Goal: Task Accomplishment & Management: Use online tool/utility

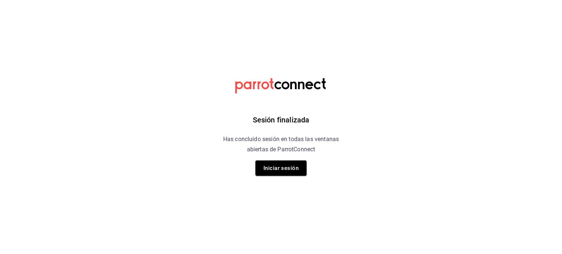
click at [479, 0] on html "Sesión finalizada Has concluido sesión en todas las ventanas abiertas de Parrot…" at bounding box center [281, 0] width 562 height 0
click at [277, 161] on button "Iniciar sesión" at bounding box center [280, 168] width 51 height 15
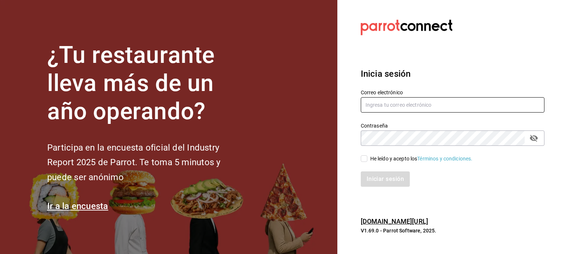
type input "[EMAIL_ADDRESS][DOMAIN_NAME]"
click at [362, 157] on input "He leído y acepto los Términos y condiciones." at bounding box center [364, 159] width 7 height 7
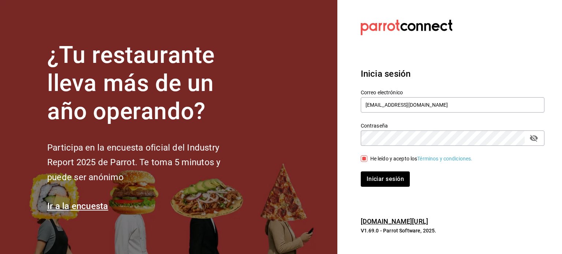
click at [362, 157] on input "He leído y acepto los Términos y condiciones." at bounding box center [364, 159] width 7 height 7
checkbox input "true"
click at [381, 180] on button "Iniciar sesión" at bounding box center [386, 179] width 50 height 15
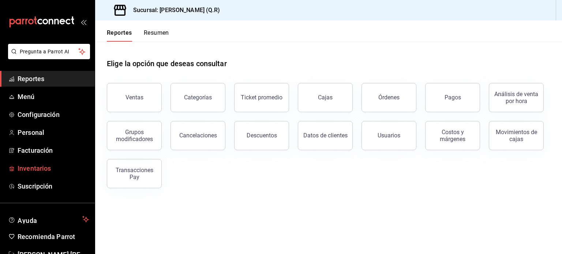
click at [53, 168] on span "Inventarios" at bounding box center [53, 169] width 71 height 10
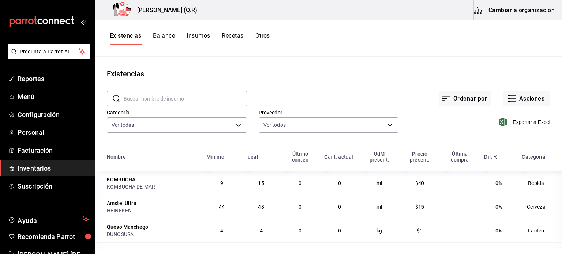
click at [162, 36] on button "Balance" at bounding box center [164, 38] width 22 height 12
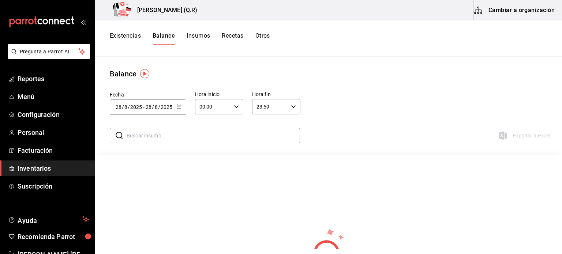
click at [208, 38] on button "Insumos" at bounding box center [198, 38] width 23 height 12
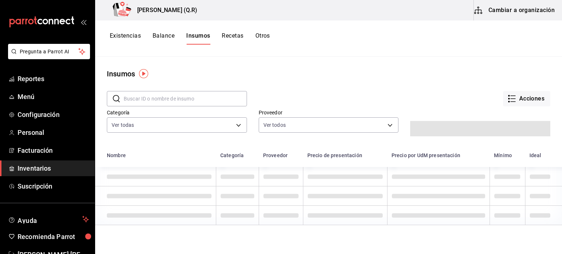
click at [228, 38] on button "Recetas" at bounding box center [233, 38] width 22 height 12
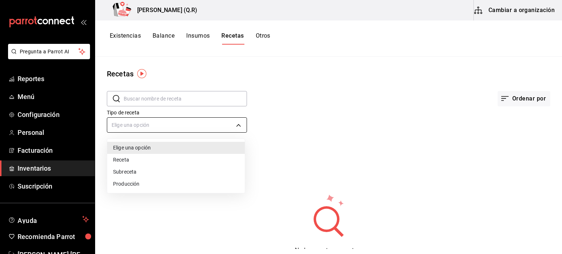
click at [158, 126] on body "Pregunta a Parrot AI Reportes Menú Configuración Personal Facturación Inventari…" at bounding box center [281, 124] width 562 height 249
click at [150, 159] on li "Receta" at bounding box center [176, 160] width 138 height 12
type input "PRODUCT"
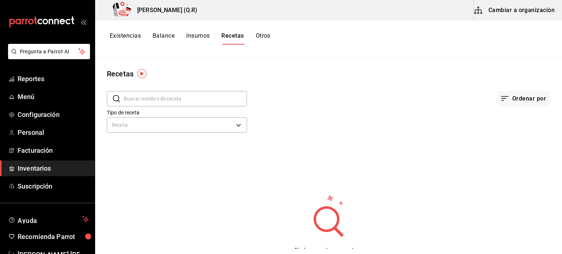
click at [183, 101] on input "text" at bounding box center [185, 99] width 123 height 15
type input "cerveza"
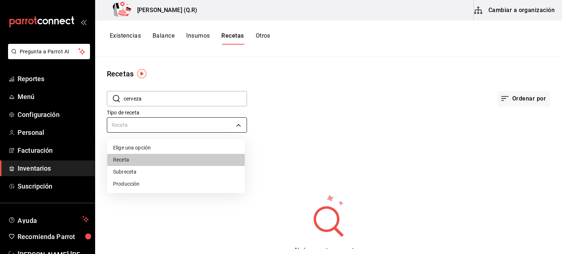
click at [174, 126] on body "Pregunta a Parrot AI Reportes Menú Configuración Personal Facturación Inventari…" at bounding box center [281, 124] width 562 height 249
click at [501, 99] on div at bounding box center [281, 127] width 562 height 254
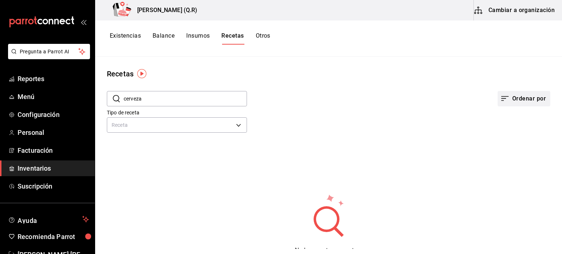
click at [506, 101] on button "Ordenar por" at bounding box center [524, 98] width 53 height 15
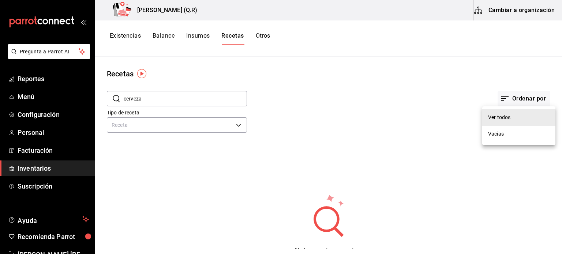
click at [330, 143] on div at bounding box center [281, 127] width 562 height 254
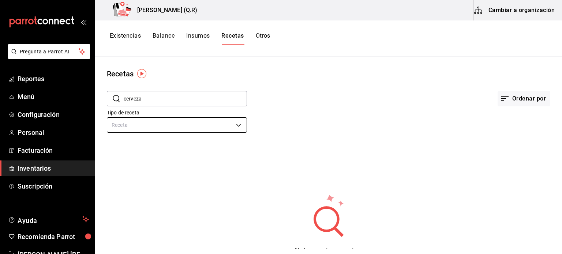
click at [224, 133] on body "Pregunta a Parrot AI Reportes Menú Configuración Personal Facturación Inventari…" at bounding box center [281, 124] width 562 height 249
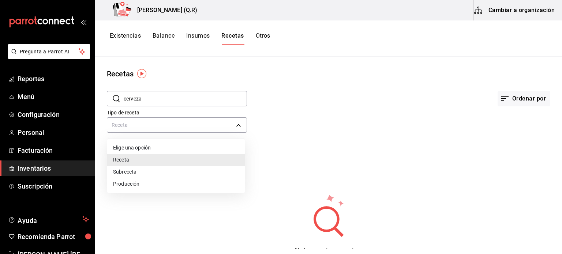
click at [193, 157] on li "Receta" at bounding box center [176, 160] width 138 height 12
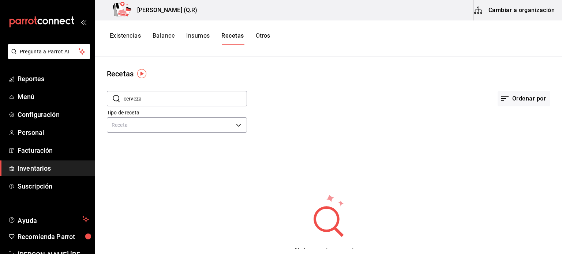
click at [142, 77] on img "button" at bounding box center [141, 73] width 9 height 9
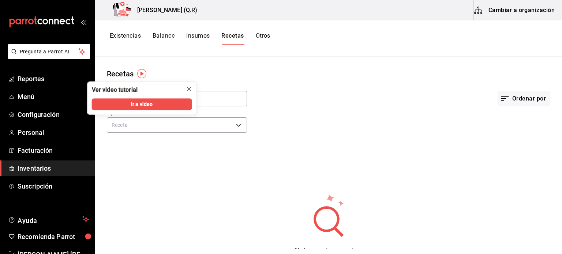
click at [189, 89] on icon "close" at bounding box center [189, 89] width 6 height 6
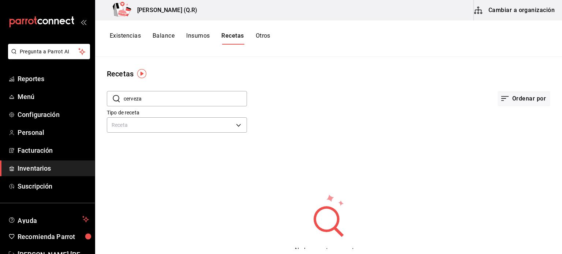
click at [498, 4] on button "Cambiar a organización" at bounding box center [515, 10] width 82 height 20
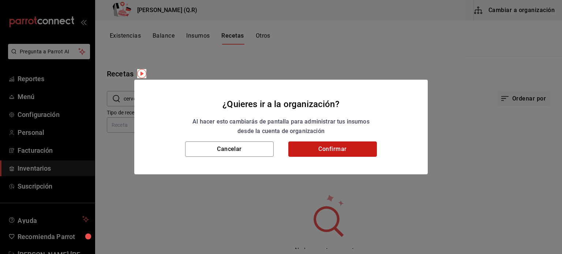
click at [326, 151] on button "Confirmar" at bounding box center [332, 149] width 89 height 15
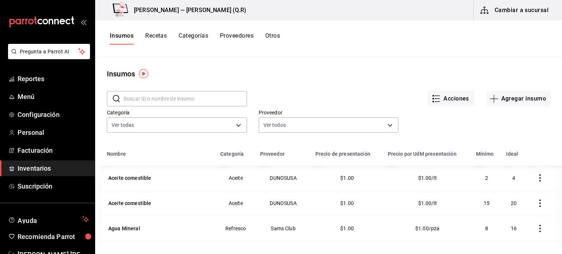
click at [155, 30] on div "Insumos Recetas Categorías Proveedores Otros" at bounding box center [328, 38] width 467 height 36
click at [159, 38] on button "Recetas" at bounding box center [156, 38] width 22 height 12
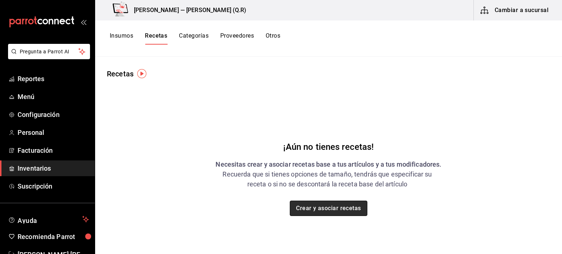
click at [307, 203] on button "Crear y asociar recetas" at bounding box center [329, 208] width 78 height 15
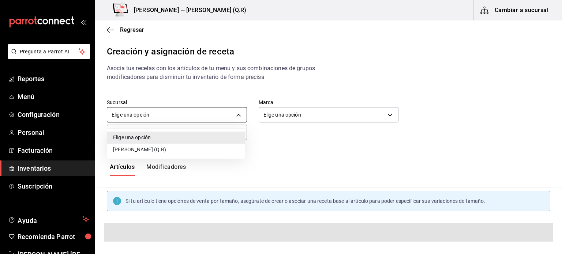
click at [182, 112] on body "Pregunta a Parrot AI Reportes Menú Configuración Personal Facturación Inventari…" at bounding box center [281, 121] width 562 height 242
click at [172, 145] on li "[PERSON_NAME] (Q.R)" at bounding box center [176, 150] width 138 height 12
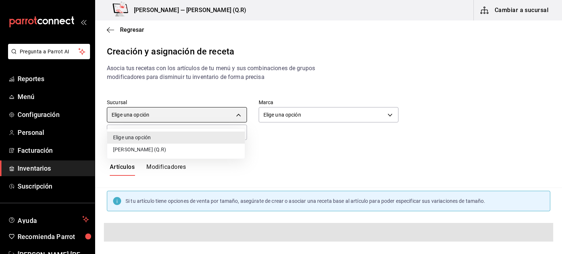
type input "ff771e1b-73b1-4631-834a-7b1f94c04fa1"
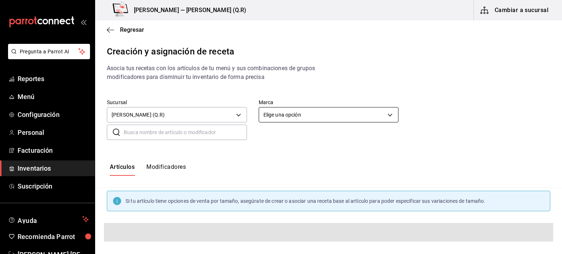
click at [296, 109] on body "Pregunta a Parrot AI Reportes Menú Configuración Personal Facturación Inventari…" at bounding box center [281, 121] width 562 height 242
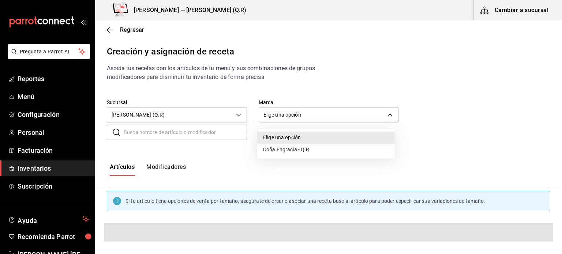
click at [300, 148] on li "Doña Engracia - Q.R" at bounding box center [326, 150] width 138 height 12
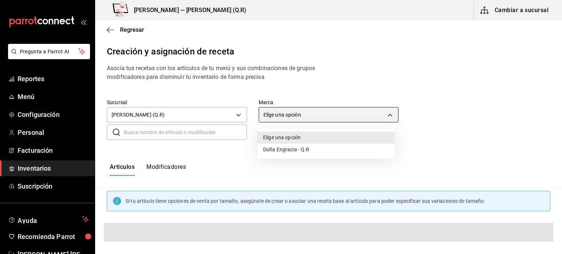
type input "14a24e45-c014-41ac-abf3-6b3b6a0bc530"
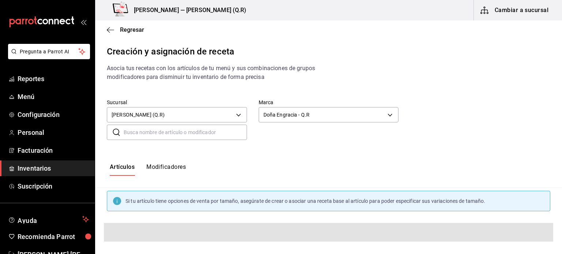
click at [190, 133] on input "text" at bounding box center [185, 132] width 123 height 15
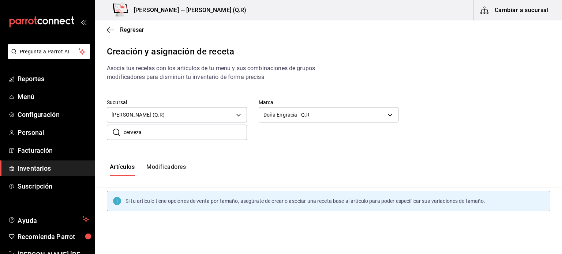
type input "cerveza"
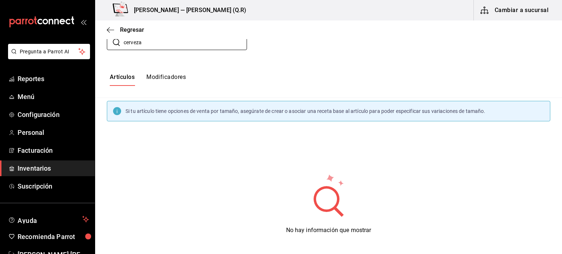
scroll to position [91, 0]
click at [168, 79] on button "Modificadores" at bounding box center [166, 79] width 40 height 12
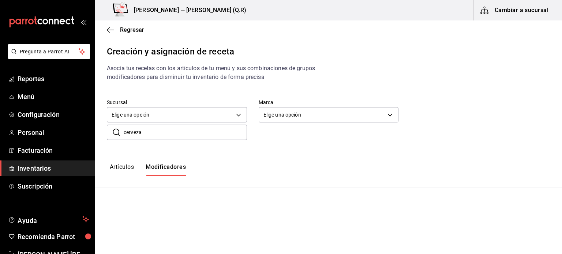
type input "default"
click at [124, 171] on button "Artículos" at bounding box center [122, 170] width 24 height 12
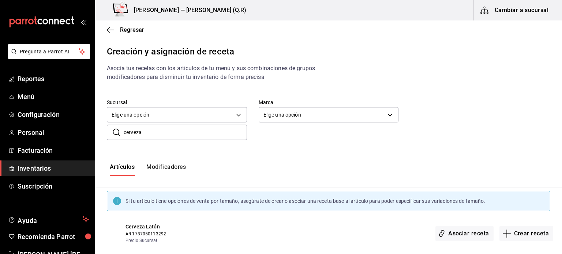
scroll to position [11, 0]
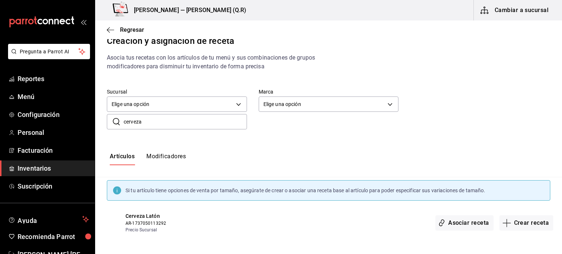
click at [229, 121] on input "cerveza" at bounding box center [185, 122] width 123 height 15
click at [163, 164] on button "Modificadores" at bounding box center [166, 159] width 40 height 12
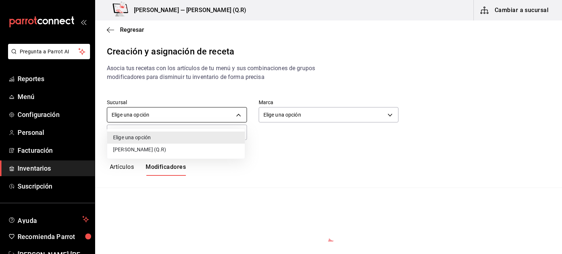
click at [199, 114] on body "Pregunta a Parrot AI Reportes Menú Configuración Personal Facturación Inventari…" at bounding box center [281, 121] width 562 height 242
click at [184, 150] on li "[PERSON_NAME] (Q.R)" at bounding box center [176, 150] width 138 height 12
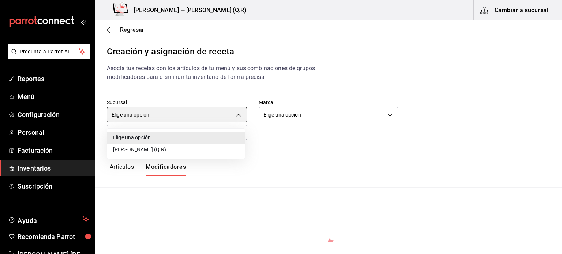
type input "ff771e1b-73b1-4631-834a-7b1f94c04fa1"
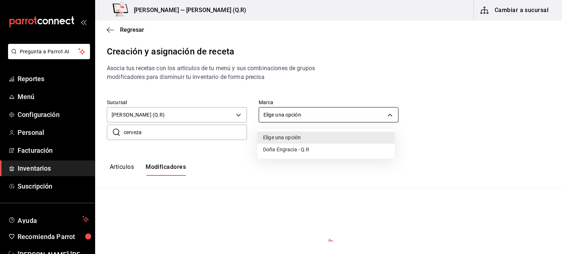
click at [331, 109] on body "Pregunta a Parrot AI Reportes Menú Configuración Personal Facturación Inventari…" at bounding box center [281, 121] width 562 height 242
click at [308, 149] on li "Doña Engracia - Q.R" at bounding box center [326, 150] width 138 height 12
type input "14a24e45-c014-41ac-abf3-6b3b6a0bc530"
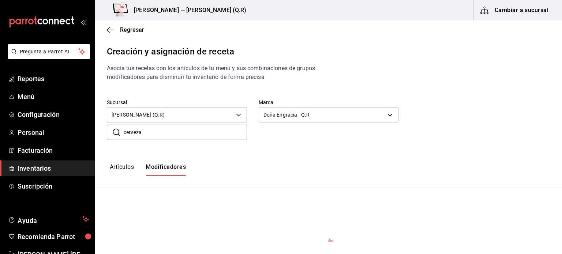
click at [199, 133] on input "cerveza" at bounding box center [185, 132] width 123 height 15
click at [189, 116] on body "Pregunta a Parrot AI Reportes Menú Configuración Personal Facturación Inventari…" at bounding box center [281, 121] width 562 height 242
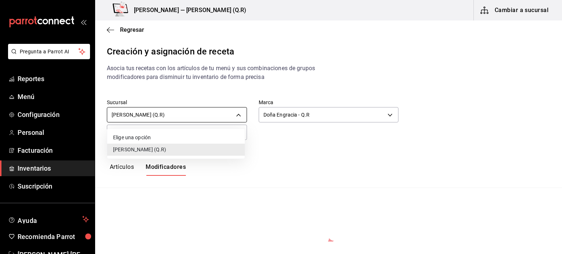
click at [189, 116] on div at bounding box center [281, 127] width 562 height 254
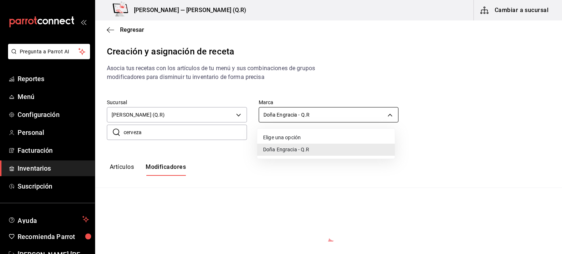
click at [317, 118] on body "Pregunta a Parrot AI Reportes Menú Configuración Personal Facturación Inventari…" at bounding box center [281, 121] width 562 height 242
click at [124, 171] on div at bounding box center [281, 127] width 562 height 254
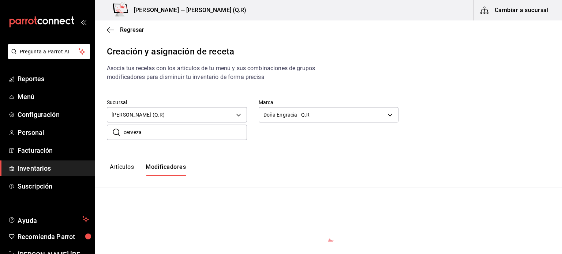
click at [126, 168] on button "Artículos" at bounding box center [122, 170] width 24 height 12
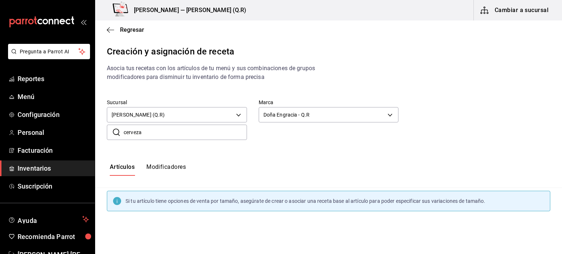
type input "default"
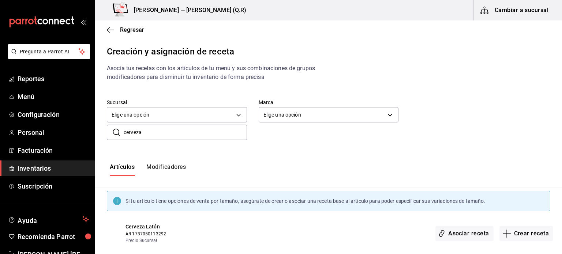
scroll to position [11, 0]
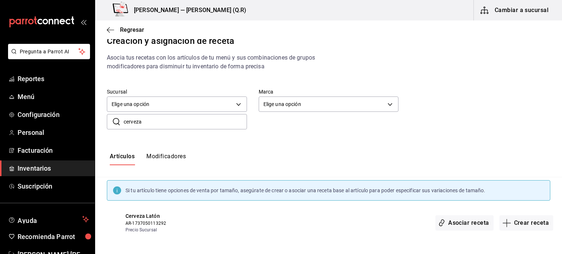
click at [183, 119] on input "cerveza" at bounding box center [185, 122] width 123 height 15
type input "c"
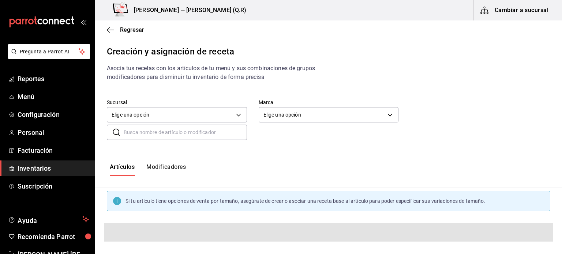
click at [117, 133] on icon at bounding box center [116, 132] width 9 height 9
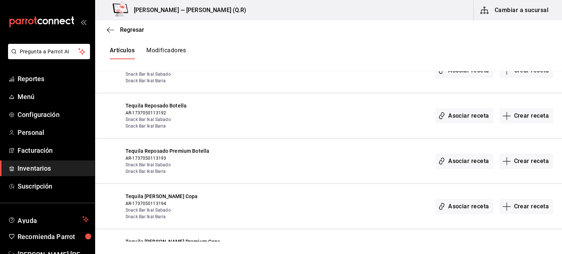
scroll to position [1840, 0]
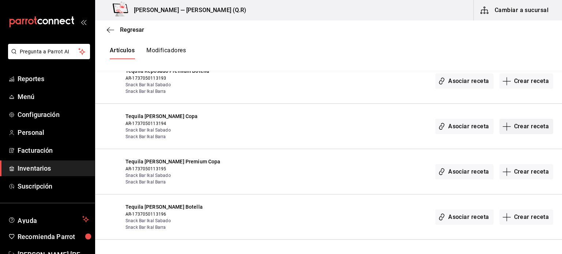
click at [519, 127] on button "Crear receta" at bounding box center [527, 126] width 54 height 15
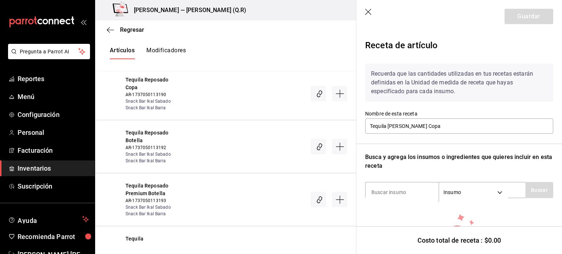
scroll to position [58, 0]
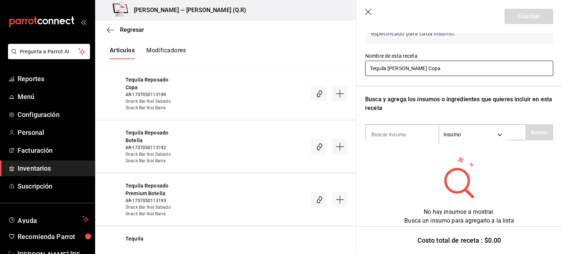
click at [469, 72] on input "Tequila [PERSON_NAME] Copa" at bounding box center [459, 68] width 188 height 15
click at [408, 127] on input at bounding box center [402, 134] width 73 height 15
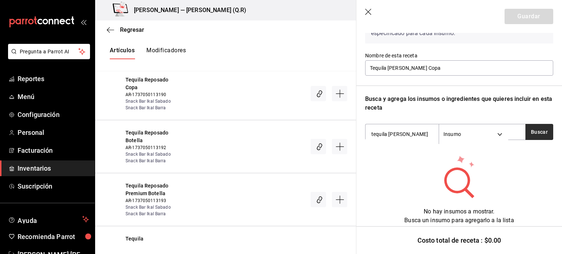
type input "tequila [PERSON_NAME]"
click at [538, 135] on button "Buscar" at bounding box center [540, 132] width 28 height 16
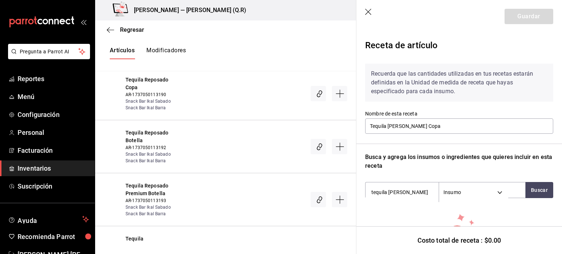
click at [371, 17] on header "Guardar" at bounding box center [460, 16] width 206 height 33
click at [369, 11] on icon "button" at bounding box center [368, 12] width 6 height 6
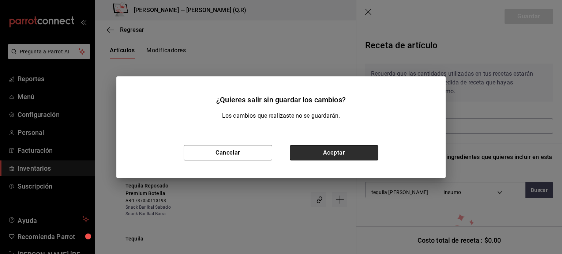
click at [331, 155] on button "Aceptar" at bounding box center [334, 152] width 89 height 15
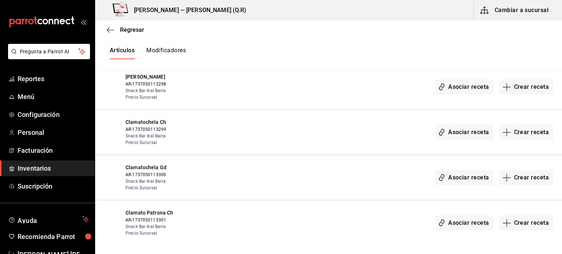
scroll to position [7062, 0]
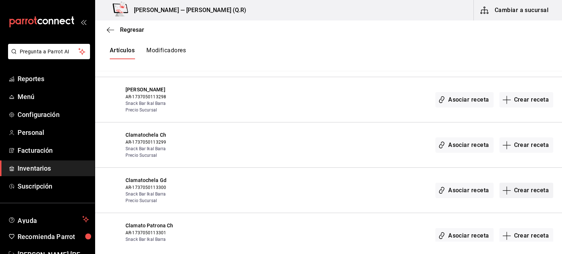
click at [512, 183] on button "Crear receta" at bounding box center [527, 190] width 54 height 15
click at [512, 172] on div "Regresar Creación y asignación de receta Asocia tus recetas con los artículos d…" at bounding box center [328, 130] width 467 height 221
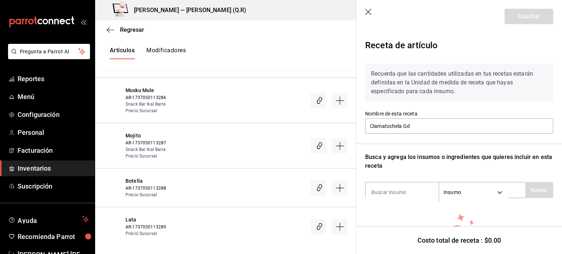
scroll to position [58, 0]
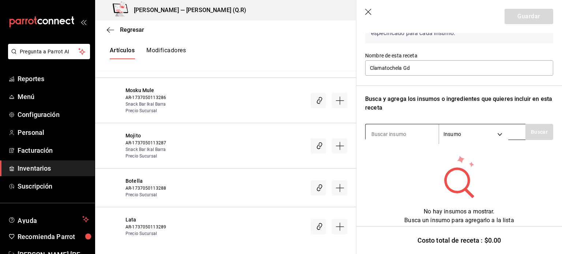
click at [415, 134] on input at bounding box center [402, 134] width 73 height 15
type input "cerveza"
click at [526, 131] on button "Buscar" at bounding box center [540, 132] width 28 height 16
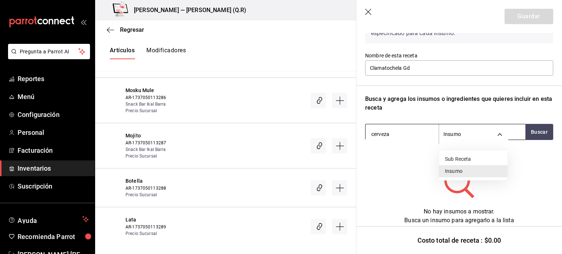
click at [501, 132] on body "Pregunta a Parrot AI Reportes Menú Configuración Personal Facturación Inventari…" at bounding box center [281, 121] width 562 height 242
click at [486, 158] on li "Sub Receta" at bounding box center [473, 159] width 68 height 12
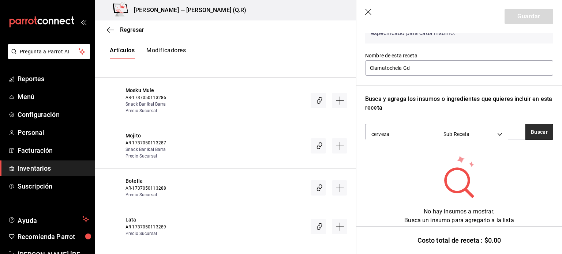
click at [531, 131] on button "Buscar" at bounding box center [540, 132] width 28 height 16
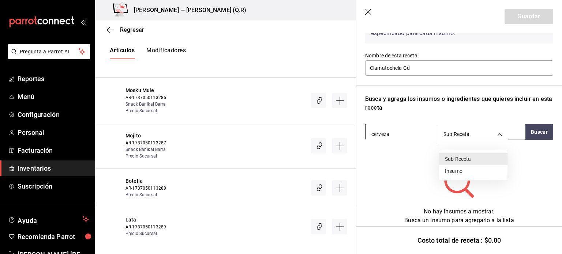
click at [496, 137] on body "Pregunta a Parrot AI Reportes Menú Configuración Personal Facturación Inventari…" at bounding box center [281, 121] width 562 height 242
click at [454, 173] on li "Insumo" at bounding box center [473, 171] width 68 height 12
type input "SUPPLY"
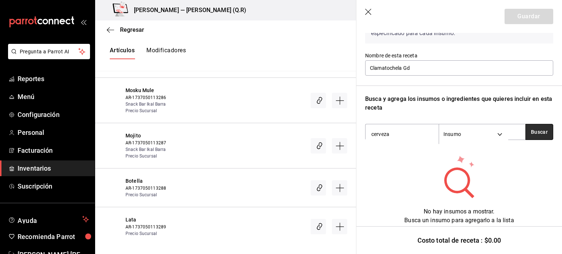
click at [535, 130] on button "Buscar" at bounding box center [540, 132] width 28 height 16
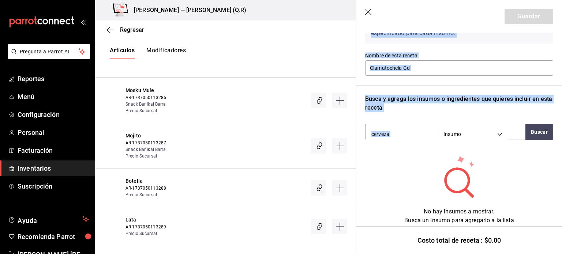
drag, startPoint x: 555, startPoint y: 154, endPoint x: 562, endPoint y: 21, distance: 133.4
click at [562, 21] on section "Guardar Receta de artículo Recuerda que las cantidades utilizadas en tus receta…" at bounding box center [460, 127] width 206 height 254
click at [397, 136] on input "cerveza" at bounding box center [402, 134] width 73 height 15
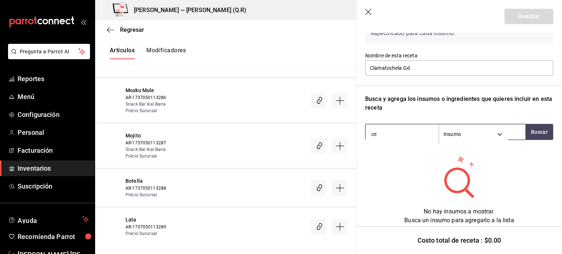
type input "c"
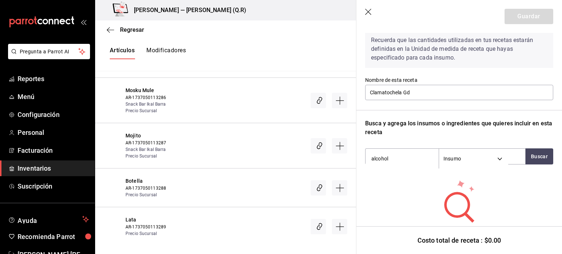
scroll to position [32, 0]
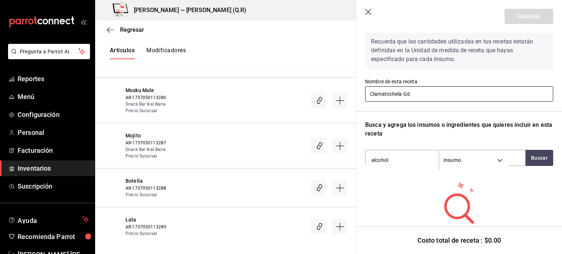
type input "alcohol"
click at [461, 96] on input "Clamatochela Gd" at bounding box center [459, 93] width 188 height 15
type input "Clamatochela Gd"
click at [533, 156] on button "Buscar" at bounding box center [540, 158] width 28 height 16
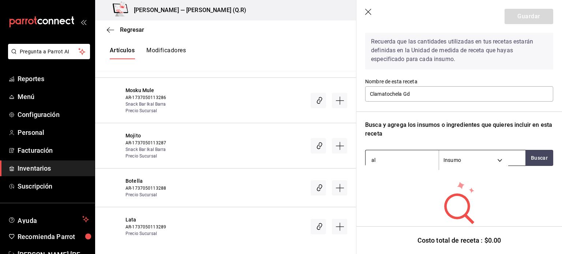
type input "a"
type input "limon"
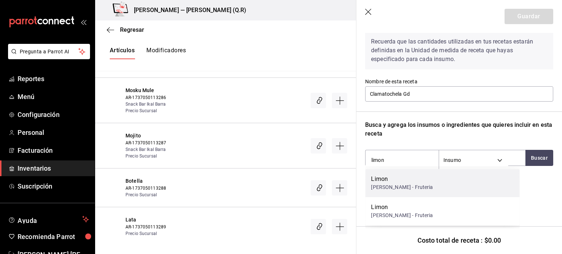
click at [398, 196] on div "[PERSON_NAME] [PERSON_NAME] - Fruteria" at bounding box center [442, 183] width 154 height 28
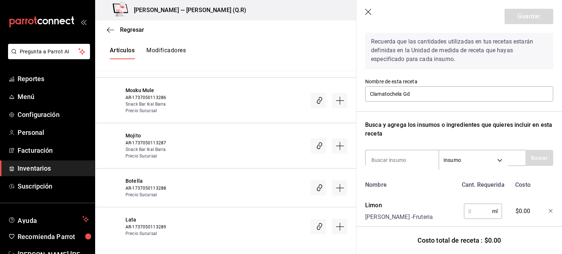
click at [483, 210] on input "text" at bounding box center [478, 211] width 28 height 15
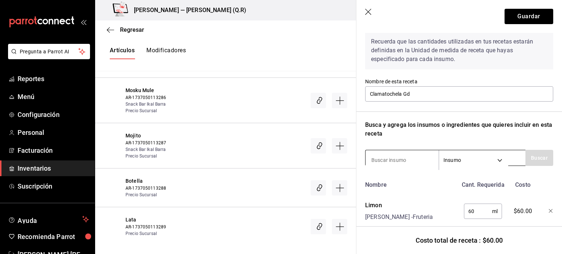
click at [426, 161] on input at bounding box center [402, 160] width 73 height 15
click at [479, 215] on input "60" at bounding box center [478, 211] width 28 height 15
type input "6"
type input "10"
click at [417, 158] on input at bounding box center [402, 160] width 73 height 15
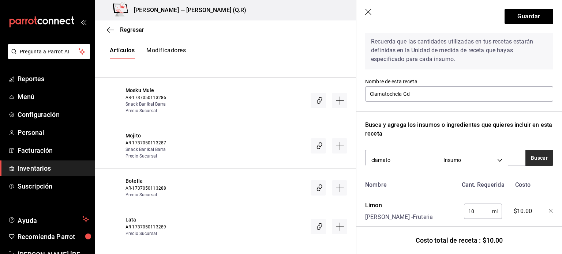
type input "clamato"
click at [536, 156] on button "Buscar" at bounding box center [540, 158] width 28 height 16
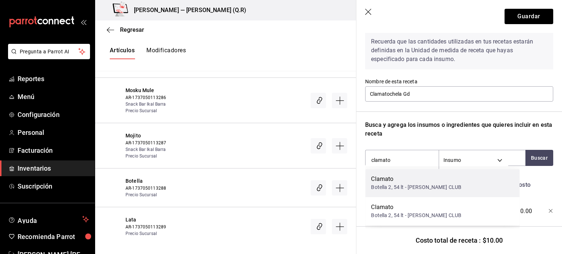
click at [424, 180] on div "Clamato" at bounding box center [416, 179] width 90 height 9
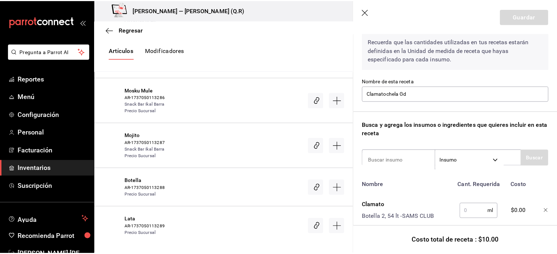
scroll to position [91, 0]
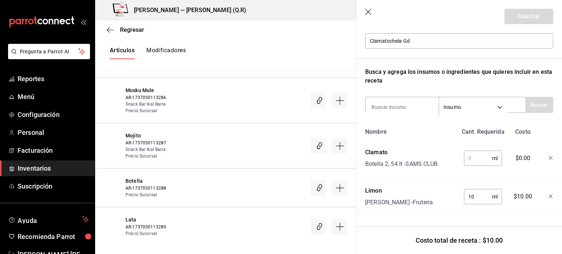
click at [471, 152] on input "text" at bounding box center [478, 158] width 28 height 15
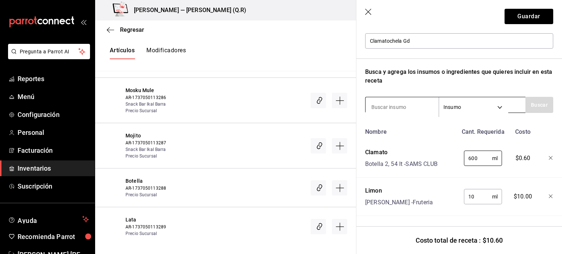
type input "600"
click at [416, 100] on input at bounding box center [402, 107] width 73 height 15
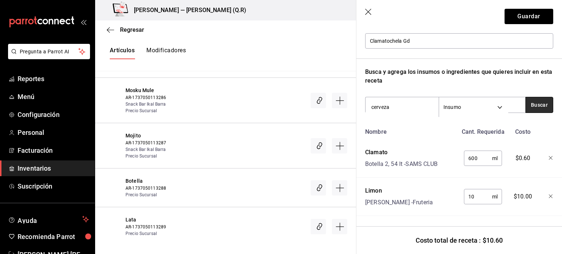
click at [537, 101] on button "Buscar" at bounding box center [540, 105] width 28 height 16
click at [530, 100] on button "Buscar" at bounding box center [540, 105] width 28 height 16
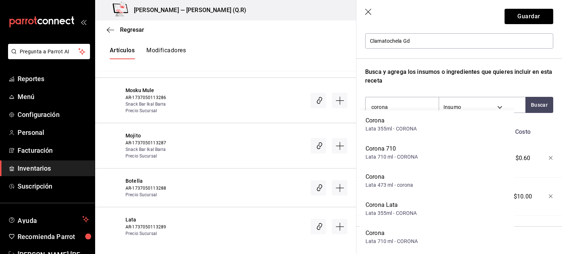
scroll to position [7100, 0]
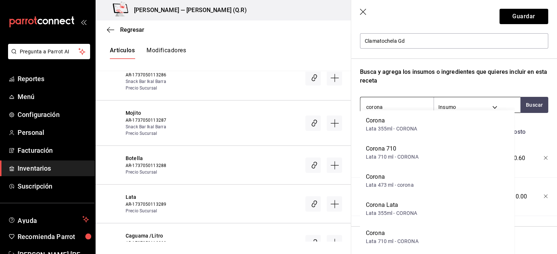
click at [392, 101] on input "corona" at bounding box center [396, 107] width 73 height 15
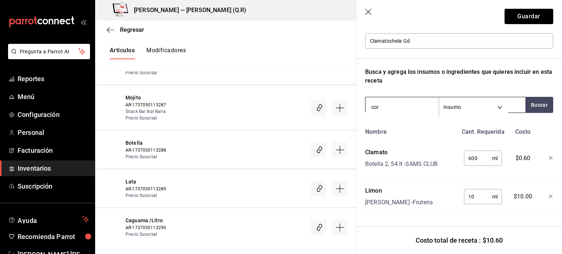
scroll to position [7062, 0]
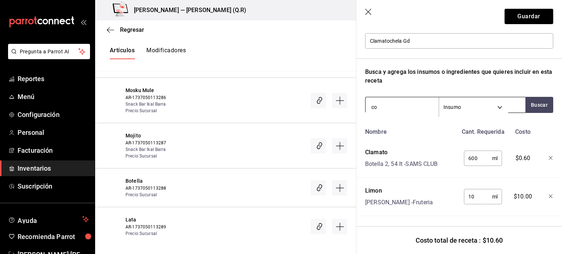
type input "c"
click at [529, 100] on button "Buscar" at bounding box center [540, 105] width 28 height 16
type input "a"
click at [533, 112] on div "Recuerda que las cantidades utilizadas en tus recetas estarán definidas en la U…" at bounding box center [459, 95] width 188 height 244
click at [545, 107] on button "Buscar" at bounding box center [540, 105] width 28 height 16
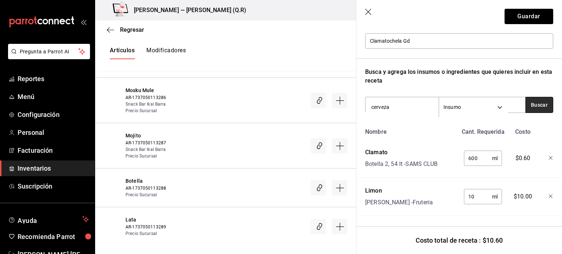
click at [542, 105] on button "Buscar" at bounding box center [540, 105] width 28 height 16
click at [538, 97] on button "Buscar" at bounding box center [540, 105] width 28 height 16
type input "c"
click at [521, 20] on button "Guardar" at bounding box center [529, 16] width 49 height 15
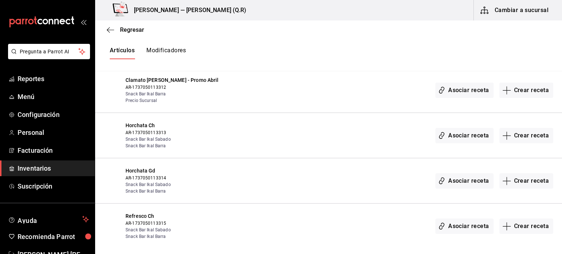
scroll to position [7748, 0]
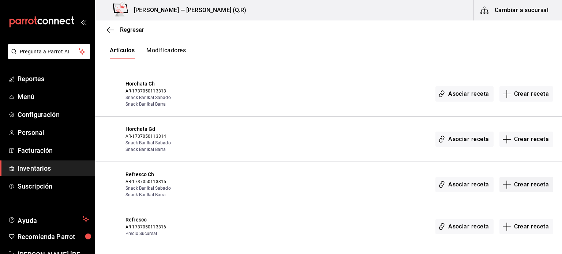
click at [534, 177] on button "Crear receta" at bounding box center [527, 184] width 54 height 15
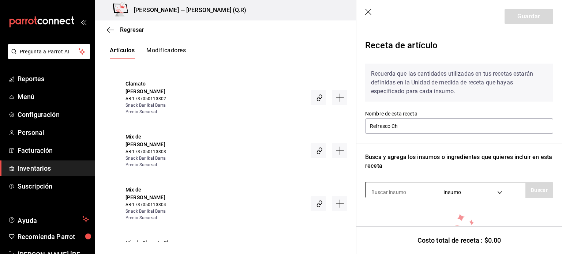
scroll to position [58, 0]
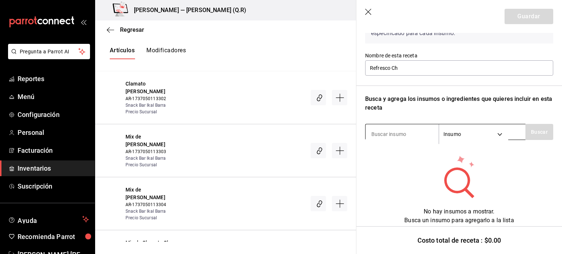
click at [385, 128] on input at bounding box center [402, 134] width 73 height 15
type input "m"
type input "fanta"
click at [529, 132] on button "Buscar" at bounding box center [540, 132] width 28 height 16
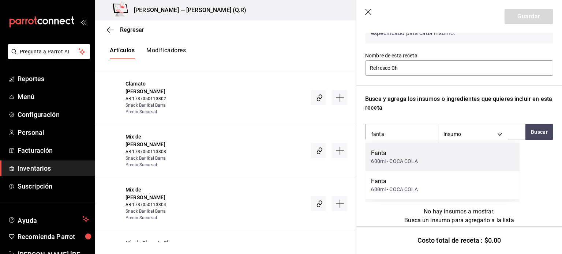
click at [459, 153] on div "Fanta 600ml - COCA COLA" at bounding box center [442, 157] width 154 height 28
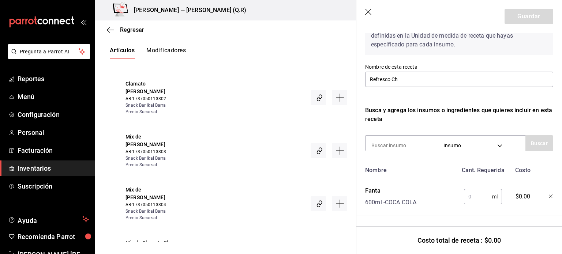
scroll to position [52, 0]
click at [475, 184] on div "ml ​" at bounding box center [482, 195] width 48 height 23
click at [476, 192] on input "text" at bounding box center [478, 197] width 28 height 15
type input "6"
type input "35"
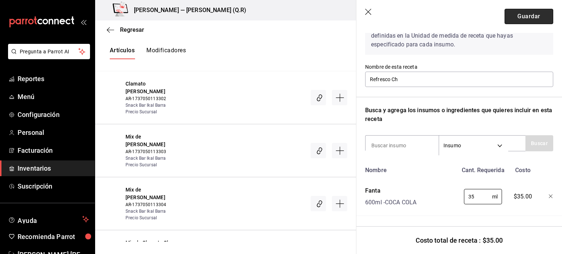
click at [533, 13] on button "Guardar" at bounding box center [529, 16] width 49 height 15
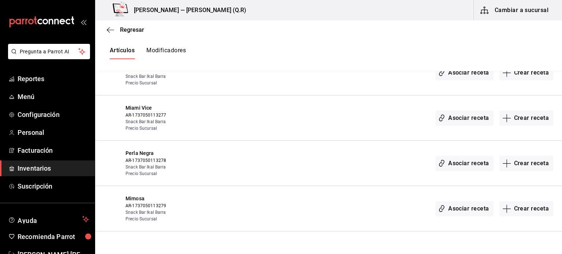
scroll to position [8890, 0]
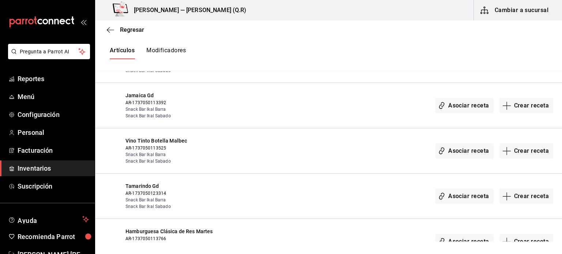
click at [180, 50] on button "Modificadores" at bounding box center [166, 53] width 40 height 12
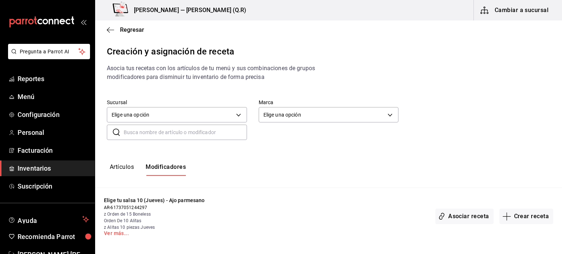
click at [119, 16] on icon at bounding box center [120, 13] width 8 height 5
click at [117, 33] on span "Regresar" at bounding box center [125, 29] width 37 height 7
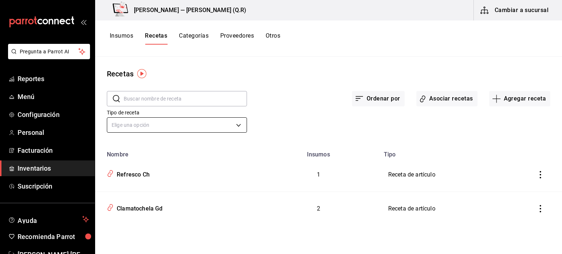
click at [189, 126] on body "Pregunta a Parrot AI Reportes Menú Configuración Personal Facturación Inventari…" at bounding box center [281, 124] width 562 height 249
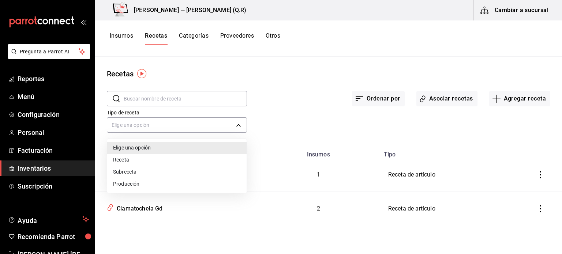
click at [171, 161] on li "Receta" at bounding box center [176, 160] width 139 height 12
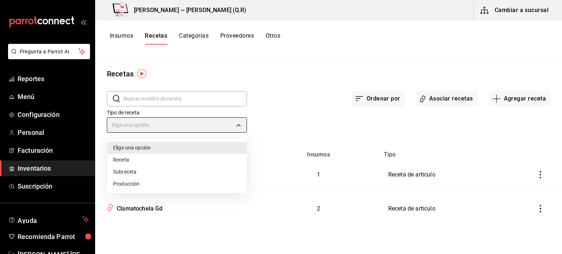
type input "PRODUCT"
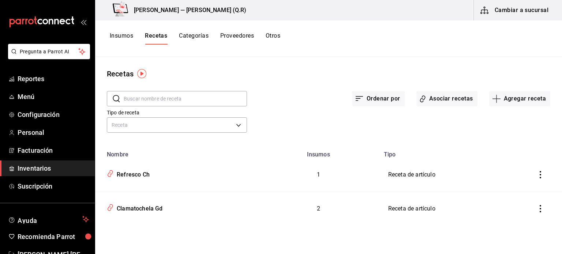
click at [181, 101] on input "text" at bounding box center [185, 99] width 123 height 15
click at [537, 96] on button "Agregar receta" at bounding box center [519, 98] width 61 height 15
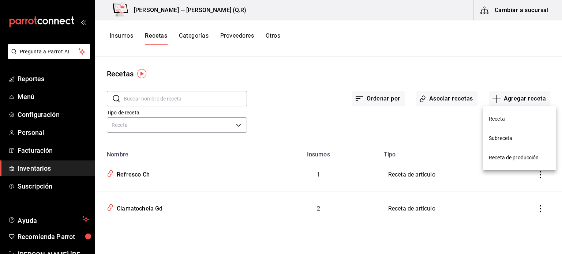
click at [528, 123] on span "Receta" at bounding box center [519, 119] width 61 height 8
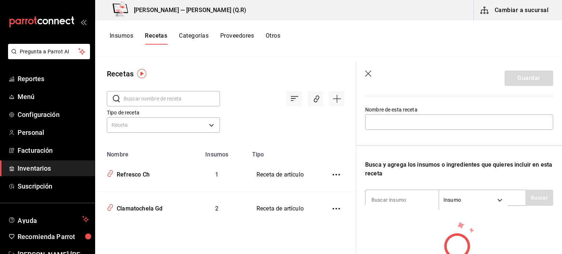
scroll to position [60, 0]
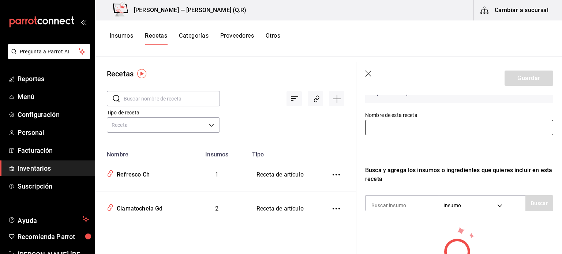
click at [438, 124] on input "text" at bounding box center [459, 127] width 188 height 15
type input "Amstel Ultra"
click at [407, 201] on input at bounding box center [402, 205] width 73 height 15
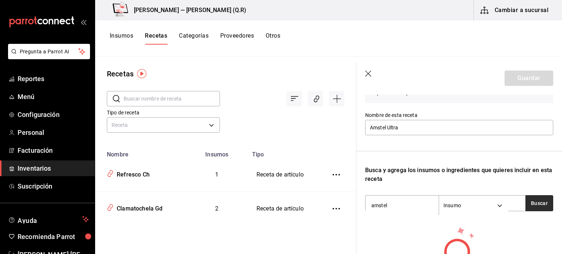
type input "amstel"
click at [537, 198] on button "Buscar" at bounding box center [540, 203] width 28 height 16
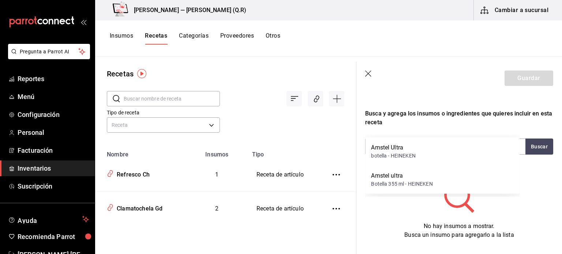
scroll to position [137, 0]
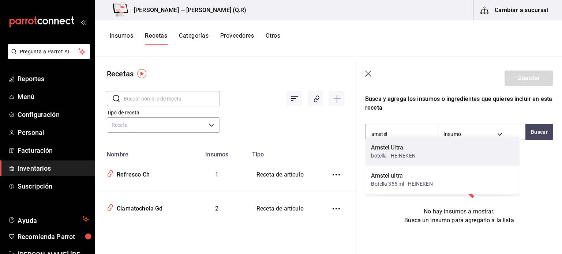
click at [426, 151] on div "Amstel Ultra botella - HEINEKEN" at bounding box center [442, 152] width 154 height 28
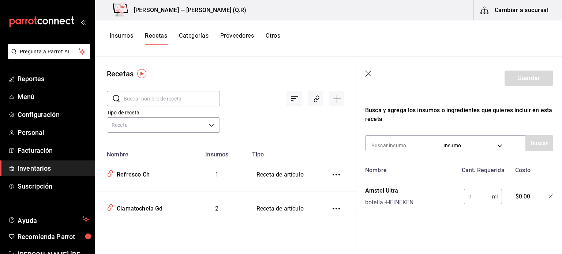
scroll to position [126, 0]
click at [470, 194] on input "text" at bounding box center [478, 197] width 28 height 15
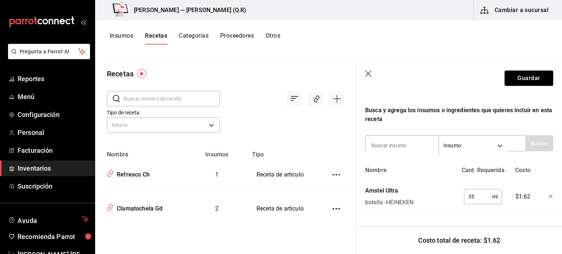
type input "3"
type input "4"
type input "325"
click at [525, 78] on button "Guardar" at bounding box center [529, 78] width 49 height 15
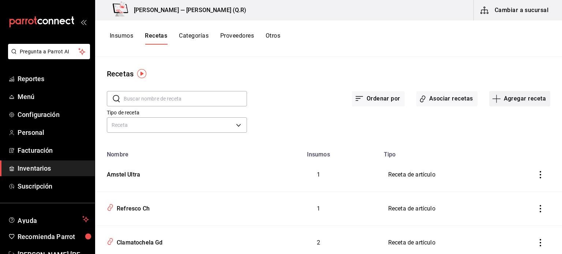
click at [514, 101] on button "Agregar receta" at bounding box center [519, 98] width 61 height 15
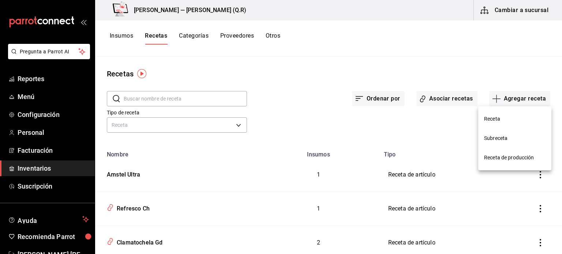
click at [509, 122] on span "Receta" at bounding box center [514, 119] width 61 height 8
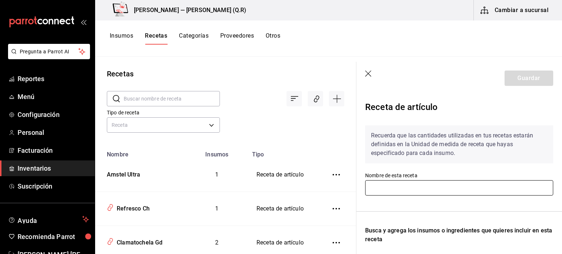
click at [433, 189] on input "text" at bounding box center [459, 187] width 188 height 15
type input "v"
type input "c"
type input "Corona Lata"
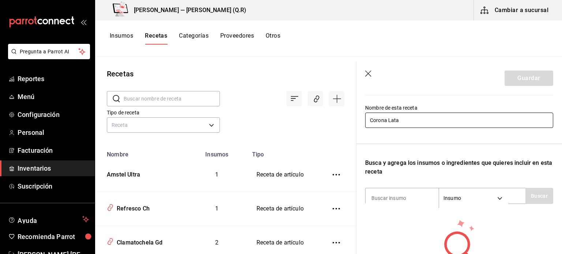
scroll to position [70, 0]
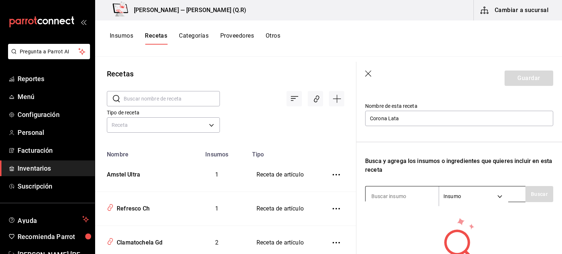
click at [373, 201] on input at bounding box center [402, 196] width 73 height 15
type input "corona"
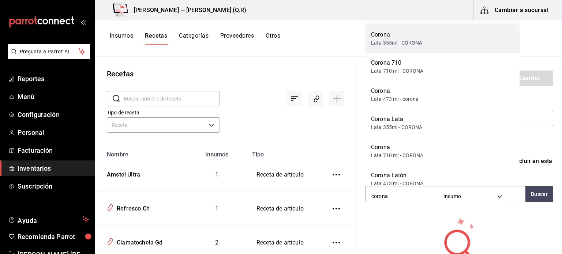
click at [419, 42] on div "Lata 355ml - CORONA" at bounding box center [397, 43] width 52 height 8
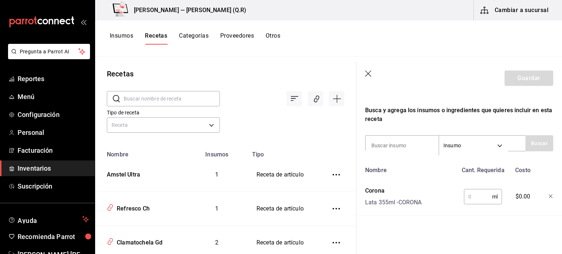
scroll to position [126, 0]
click at [485, 190] on input "text" at bounding box center [478, 197] width 28 height 15
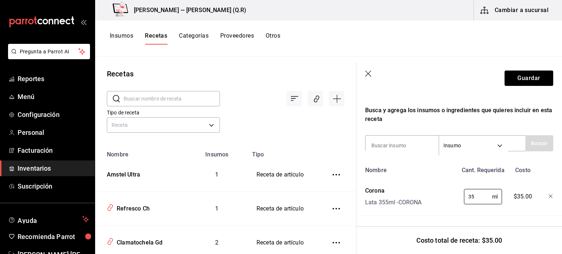
type input "3"
type input "45"
click at [530, 77] on button "Guardar" at bounding box center [529, 78] width 49 height 15
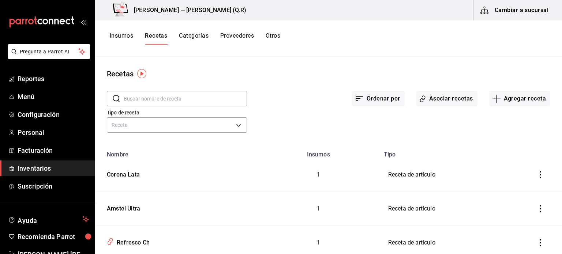
click at [195, 101] on input "text" at bounding box center [185, 99] width 123 height 15
